Goal: Transaction & Acquisition: Purchase product/service

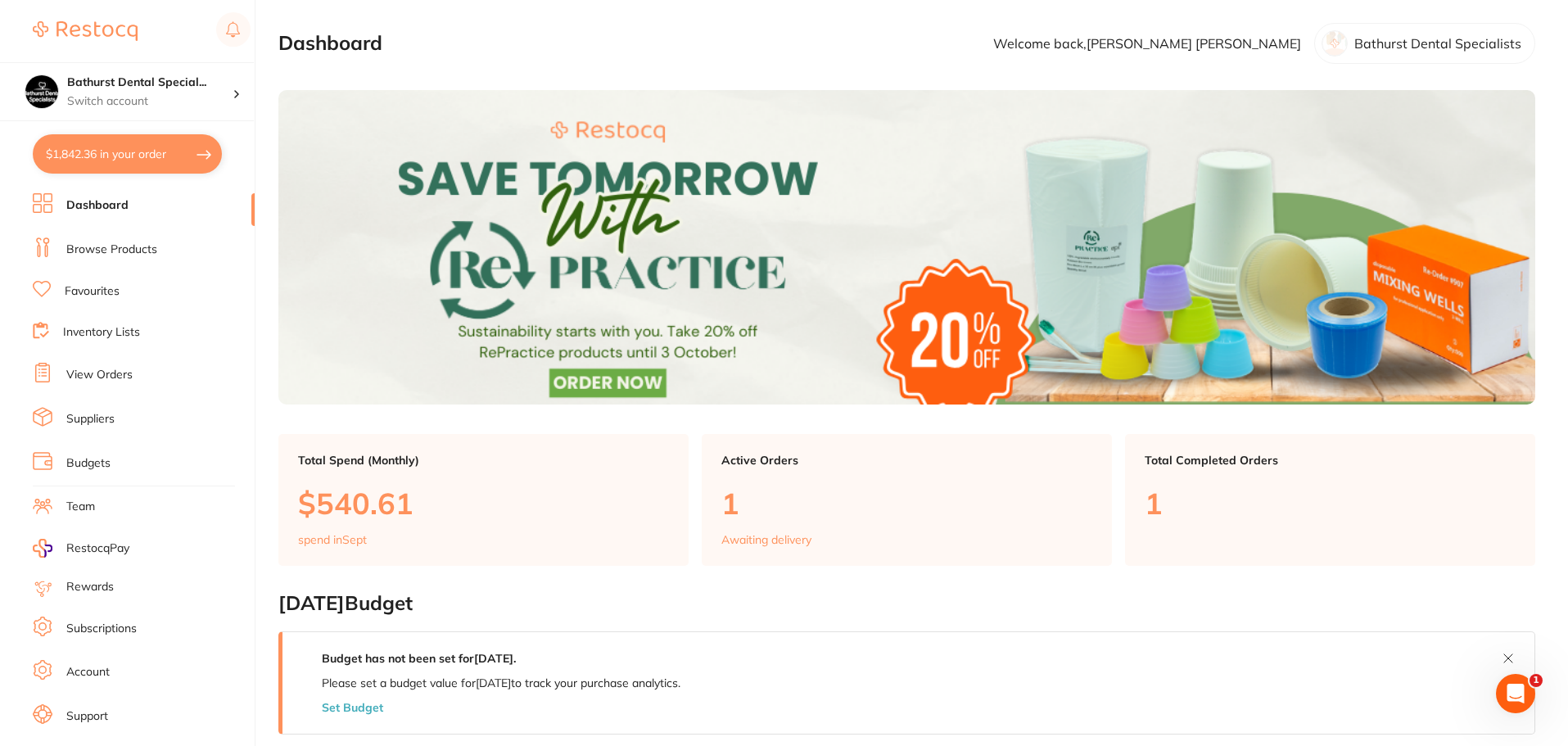
click at [141, 145] on button "$1,842.36 in your order" at bounding box center [127, 154] width 189 height 40
checkbox input "true"
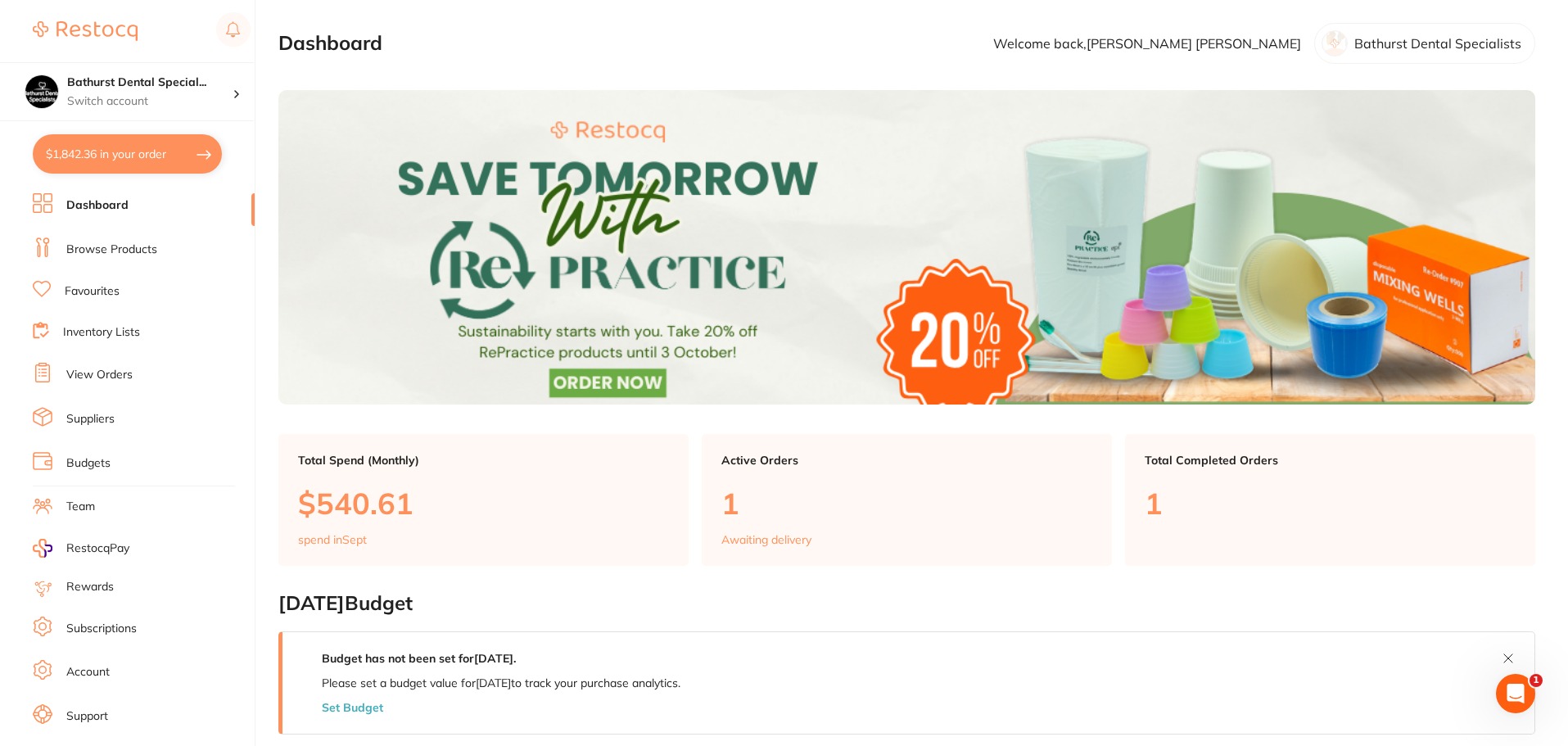
checkbox input "true"
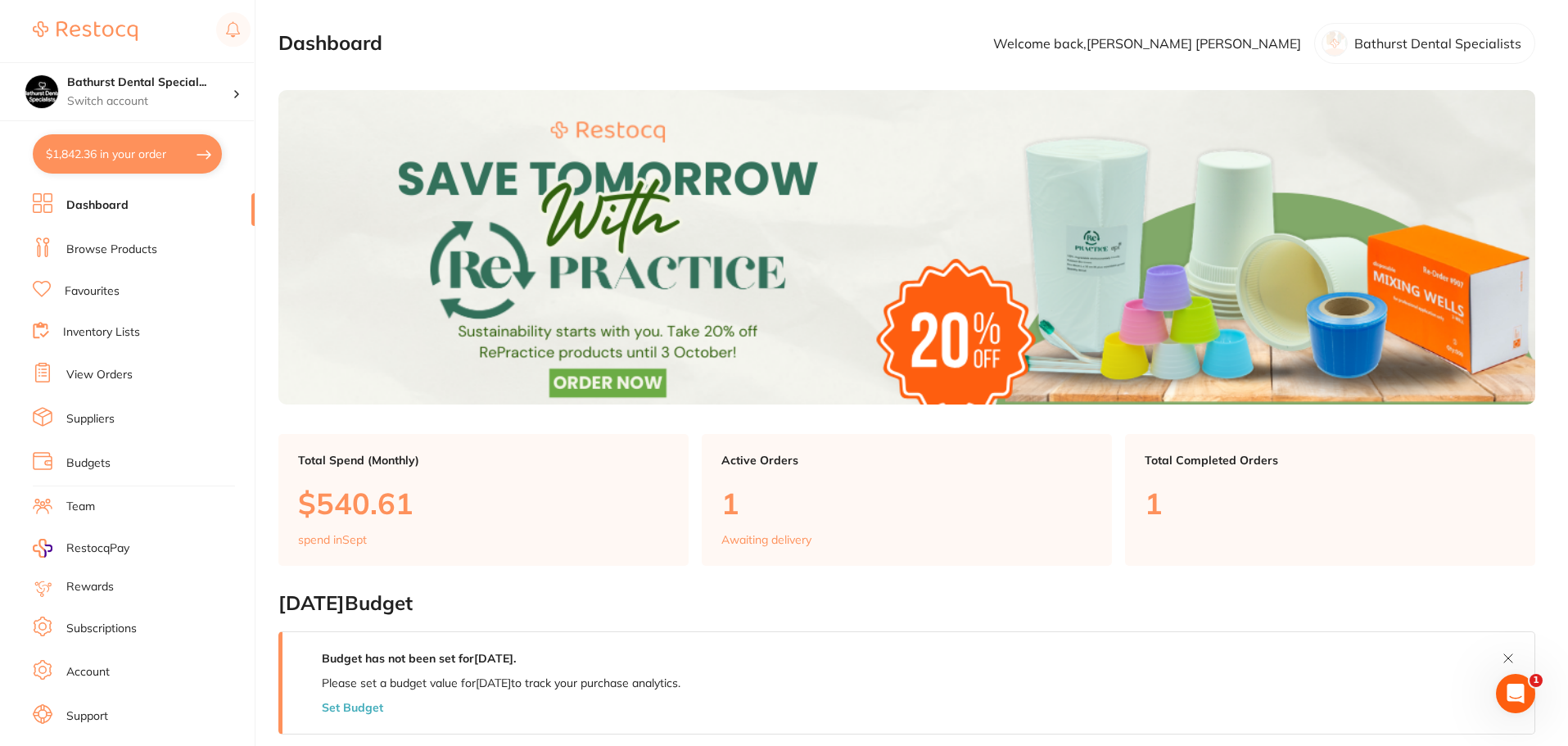
checkbox input "true"
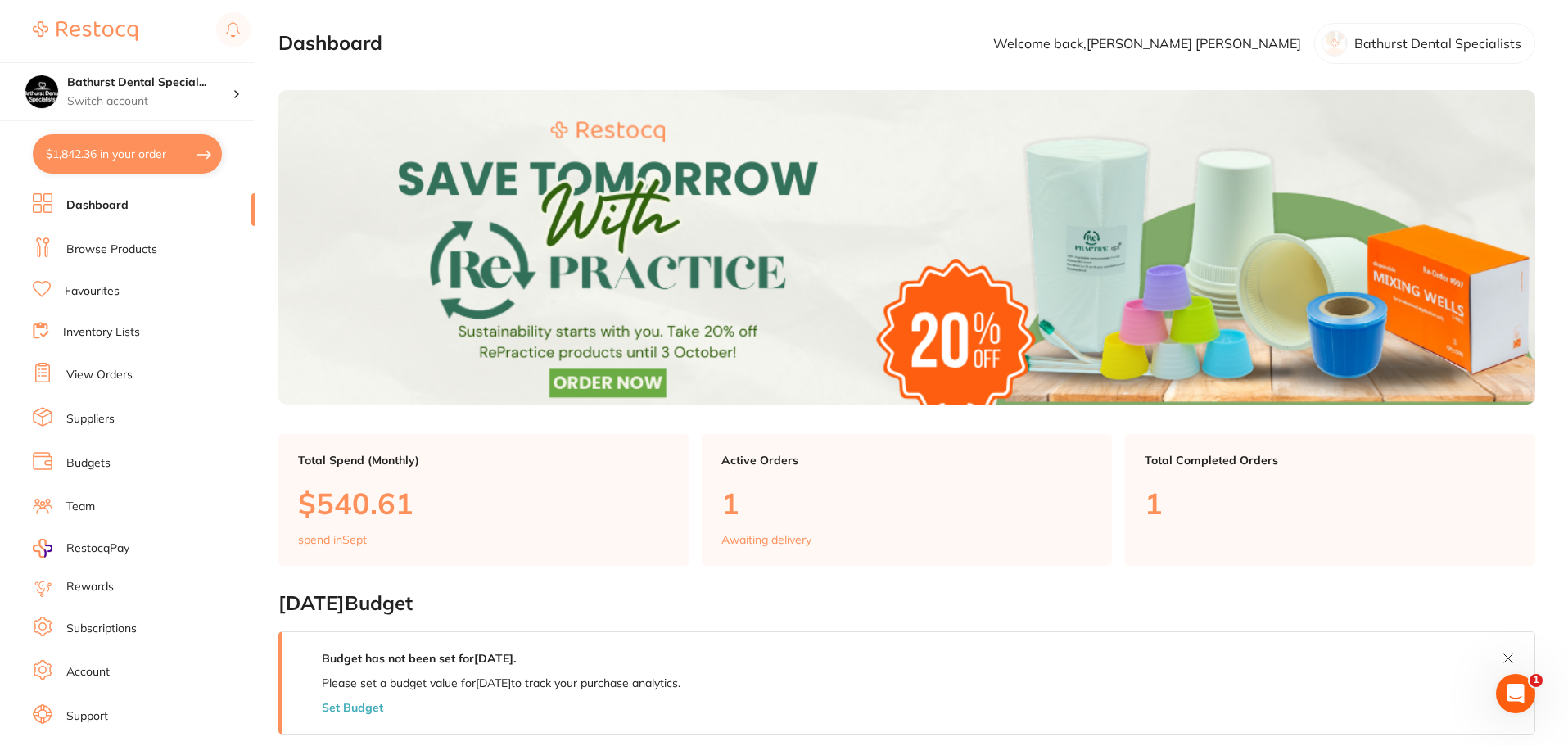
checkbox input "true"
